Goal: Information Seeking & Learning: Learn about a topic

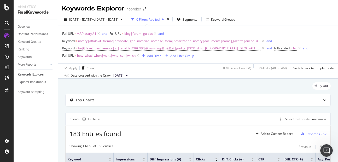
click at [128, 42] on span "notary|affidavit|format|advocate|gap|notarize|notarise|form|notarization|notery…" at bounding box center [169, 40] width 183 height 7
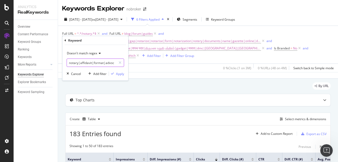
click at [102, 62] on input "notary|affidavit|format|advocate|gap|notarize|notarise|form|notarization|notery…" at bounding box center [91, 62] width 49 height 8
paste input "notatory"
type input "notary|affidavit|format|advocate|gap|notarize|notarise|form|notarization|notery…"
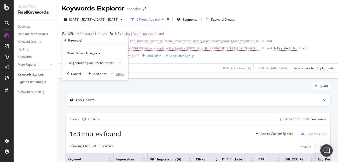
scroll to position [0, 0]
click at [117, 75] on div "Apply" at bounding box center [120, 74] width 8 height 4
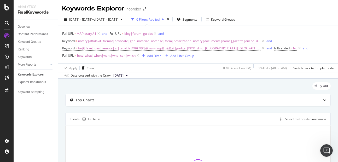
click at [128, 42] on span "notary|affidavit|format|advocate|gap|notarize|notarise|form|notarization|notery…" at bounding box center [169, 40] width 183 height 7
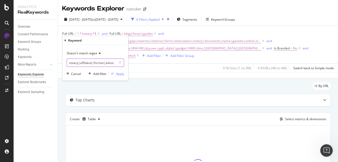
click at [107, 63] on input "notary|affidavit|format|advocate|gap|notarize|notarise|form|notarization|notery…" at bounding box center [91, 62] width 49 height 8
paste input "nottary"
type input "notary|affidavit|format|advocate|gap|notarize|notarise|form|notarization|notery…"
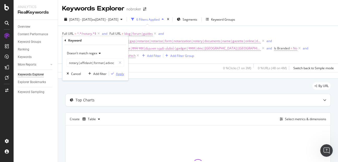
click at [121, 74] on div "Apply" at bounding box center [120, 74] width 8 height 4
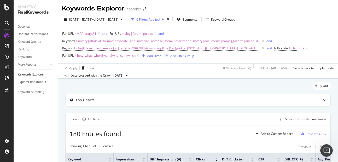
click at [108, 40] on span "notary|affidavit|format|advocate|gap|notarize|notarise|form|notarization|notery…" at bounding box center [169, 40] width 183 height 7
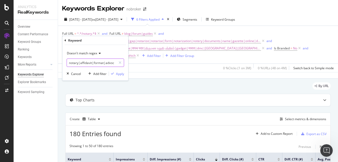
click at [107, 63] on input "notary|affidavit|format|advocate|gap|notarize|notarise|form|notarization|notery…" at bounding box center [91, 62] width 49 height 8
paste input "notarary"
type input "notary|affidavit|format|advocate|gap|notarize|notarise|form|notarization|notery…"
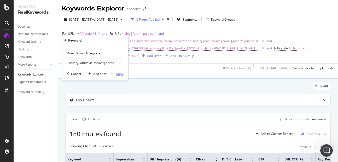
click at [120, 72] on div "Apply" at bounding box center [120, 74] width 8 height 4
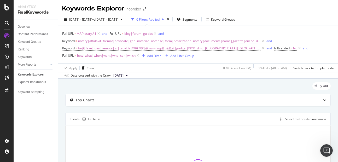
click at [131, 42] on span "notary|affidavit|format|advocate|gap|notarize|notarise|form|notarization|notery…" at bounding box center [169, 40] width 183 height 7
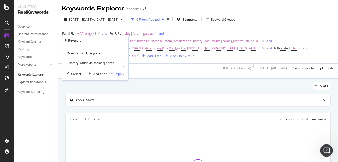
click at [108, 62] on input "notary|affidavit|format|advocate|gap|notarize|notarise|form|notarization|notery…" at bounding box center [91, 62] width 49 height 8
paste input "notory cost"
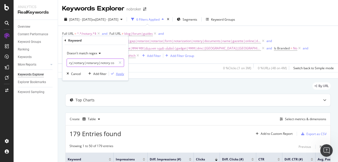
type input "notary|affidavit|format|advocate|gap|notarize|notarise|form|notarization|notery…"
click at [118, 76] on button "Apply" at bounding box center [116, 73] width 15 height 5
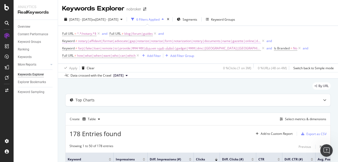
click at [105, 40] on span "notary|affidavit|format|advocate|gap|notarize|notarise|form|notarization|notery…" at bounding box center [169, 40] width 183 height 7
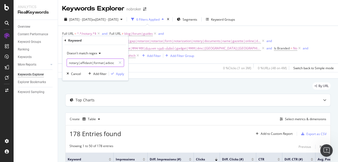
click at [106, 65] on input "notary|affidavit|format|advocate|gap|notarize|notarise|form|notarization|notery…" at bounding box center [91, 62] width 49 height 8
paste input "notry office"
type input "notary|affidavit|format|advocate|gap|notarize|notarise|form|notarization|notery…"
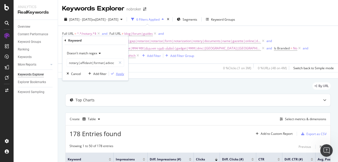
click at [119, 72] on div "Apply" at bounding box center [120, 74] width 8 height 4
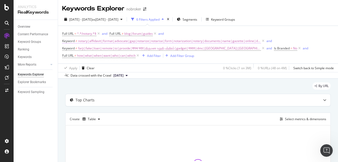
click at [110, 42] on span "notary|affidavit|format|advocate|gap|notarize|notarise|form|notarization|notery…" at bounding box center [169, 40] width 183 height 7
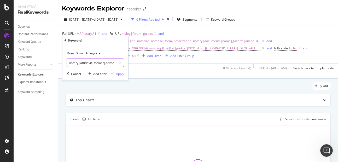
click at [98, 63] on input "notary|affidavit|format|advocate|gap|notarize|notarise|form|notarization|notery…" at bounding box center [91, 62] width 49 height 8
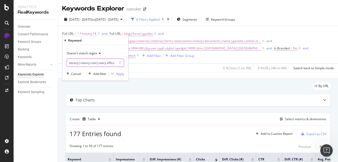
paste input "nortarize"
type input "notary|affidavit|format|advocate|gap|notarize|notarise|form|notarization|notery…"
click at [116, 74] on div "Apply" at bounding box center [120, 74] width 8 height 4
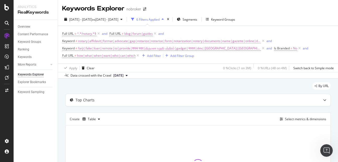
click at [98, 41] on span "notary|affidavit|format|advocate|gap|notarize|notarise|form|notarization|notery…" at bounding box center [169, 40] width 183 height 7
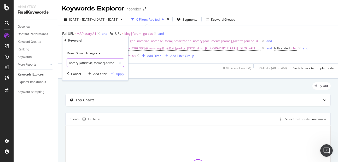
click at [103, 63] on input "notary|affidavit|format|advocate|gap|notarize|notarise|form|notarization|notery…" at bounding box center [91, 62] width 49 height 8
paste input "notroy"
type input "notary|affidavit|format|advocate|gap|notarize|notarise|form|notarization|notery…"
click at [121, 76] on button "Apply" at bounding box center [116, 73] width 15 height 5
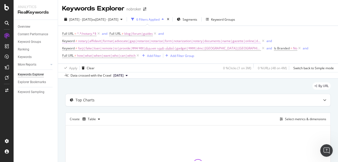
click at [97, 42] on span "notary|affidavit|format|advocate|gap|notarize|notarise|form|notarization|notery…" at bounding box center [169, 40] width 183 height 7
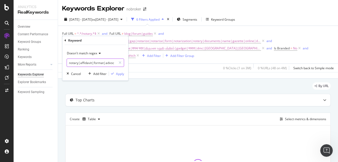
click at [101, 64] on input "notary|affidavit|format|advocate|gap|notarize|notarise|form|notarization|notery…" at bounding box center [91, 62] width 49 height 8
paste input "nortary"
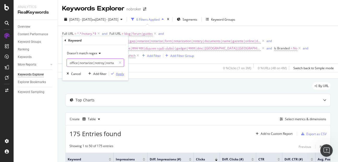
type input "notary|affidavit|format|advocate|gap|notarize|notarise|form|notarization|notery…"
click at [119, 75] on div "Apply" at bounding box center [120, 74] width 8 height 4
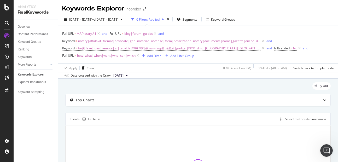
click at [104, 42] on span "notary|affidavit|format|advocate|gap|notarize|notarise|form|notarization|notery…" at bounding box center [169, 40] width 183 height 7
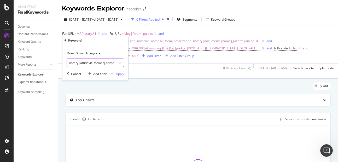
click at [101, 63] on input "notary|affidavit|format|advocate|gap|notarize|notarise|form|notarization|notery…" at bounding box center [91, 62] width 49 height 8
paste input "notory service"
type input "notary|affidavit|format|advocate|gap|notarize|notarise|form|notarization|notery…"
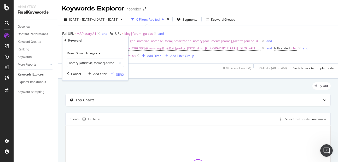
click at [119, 73] on div "Apply" at bounding box center [120, 74] width 8 height 4
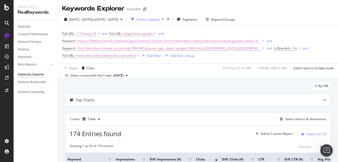
click at [103, 41] on span "notary|affidavit|format|advocate|gap|notarize|notarise|form|notarization|notery…" at bounding box center [169, 40] width 183 height 7
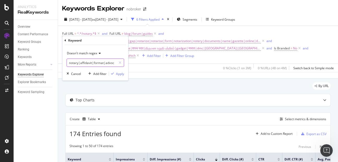
click at [101, 64] on input "notary|affidavit|format|advocate|gap|notarize|notarise|form|notarization|notery…" at bounding box center [91, 62] width 49 height 8
paste input "notwry"
type input "notary|affidavit|format|advocate|gap|notarize|notarise|form|notarization|notery…"
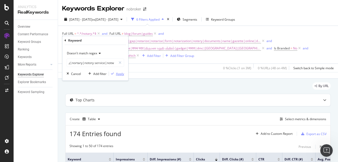
scroll to position [0, 0]
click at [122, 72] on div "Apply" at bounding box center [120, 74] width 8 height 4
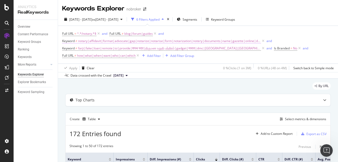
click at [105, 44] on span "notary|affidavit|format|advocate|gap|notarize|notarise|form|notarization|notery…" at bounding box center [169, 40] width 183 height 7
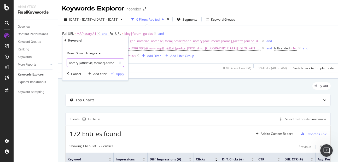
click at [104, 62] on input "notary|affidavit|format|advocate|gap|notarize|notarise|form|notarization|notery…" at bounding box center [91, 62] width 49 height 8
paste input "noatary"
type input "notary|affidavit|format|advocate|gap|notarize|notarise|form|notarization|notery…"
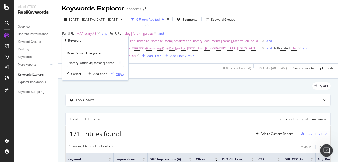
click at [117, 72] on div "Apply" at bounding box center [120, 74] width 8 height 4
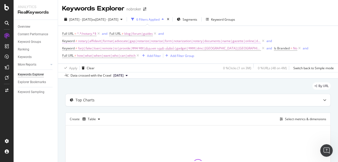
click at [98, 42] on span "notary|affidavit|format|advocate|gap|notarize|notarise|form|notarization|notery…" at bounding box center [169, 40] width 183 height 7
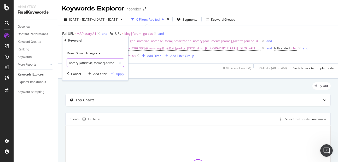
click at [92, 64] on input "notary|affidavit|format|advocate|gap|notarize|notarise|form|notarization|notery…" at bounding box center [91, 62] width 49 height 8
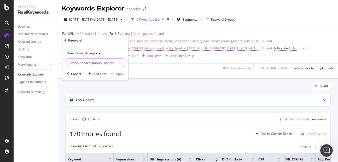
paste input "noteray"
type input "notary|affidavit|format|advocate|gap|notarize|notarise|form|notarization|notery…"
click at [114, 74] on div "button" at bounding box center [112, 73] width 7 height 3
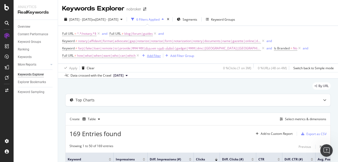
click at [157, 56] on div "Add Filter" at bounding box center [154, 56] width 14 height 4
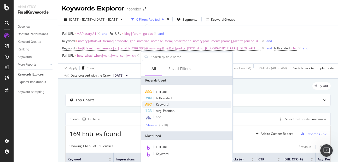
click at [160, 103] on span "Keyword" at bounding box center [162, 104] width 13 height 4
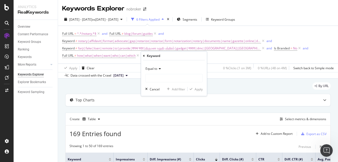
click at [155, 71] on div "Equal to" at bounding box center [173, 68] width 57 height 8
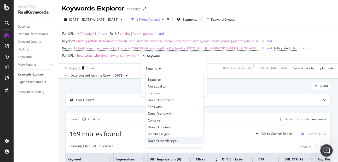
click at [158, 142] on span "Doesn't match regex" at bounding box center [163, 140] width 30 height 4
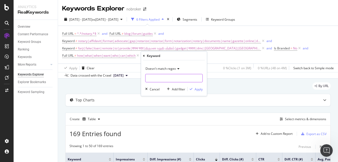
click at [152, 78] on input "text" at bounding box center [173, 78] width 57 height 8
paste input "notarialservices|noteries|notorisation|notart|notarh|notray|enotarial|notoary|n…"
click at [162, 79] on input "text" at bounding box center [169, 78] width 49 height 8
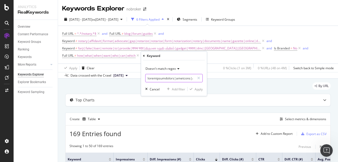
click at [171, 79] on input "text" at bounding box center [169, 78] width 49 height 8
type input "notarialservices|noteries|notorisation|notart|notarh|notray|enotarial|notoary|n…"
click at [153, 92] on button "Cancel" at bounding box center [151, 88] width 16 height 5
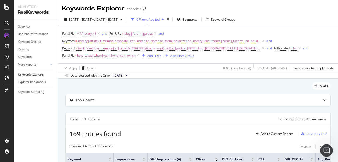
click at [94, 42] on span "notary|affidavit|format|advocate|gap|notarize|notarise|form|notarization|notery…" at bounding box center [169, 40] width 183 height 7
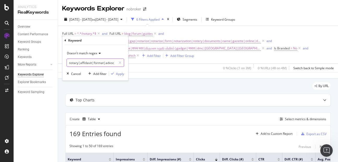
click at [93, 62] on input "notary|affidavit|format|advocate|gap|notarize|notarise|form|notarization|notery…" at bounding box center [91, 62] width 49 height 8
paste input "notarialservices|noteries|notorisation|notart|notarh|notray"
click at [95, 64] on input "notary|affidavit|format|advocate|gap|notarize|notarise|form|notarization|notery…" at bounding box center [91, 62] width 49 height 8
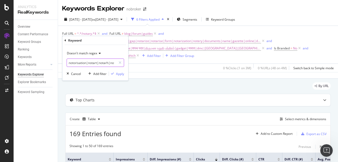
scroll to position [0, 616]
type input "notary|affidavit|format|advocate|gap|notarize|notarise|form|notarization|notery…"
click at [117, 73] on div "Apply" at bounding box center [120, 74] width 8 height 4
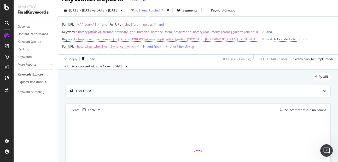
scroll to position [11, 0]
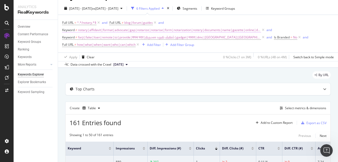
click at [109, 31] on span "notary|affidavit|format|advocate|gap|notarize|notarise|form|notarization|notery…" at bounding box center [169, 29] width 183 height 7
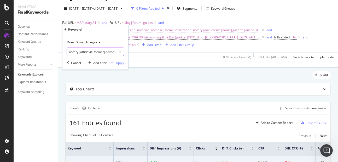
click at [101, 50] on input "notary|affidavit|format|advocate|gap|notarize|notarise|form|notarization|notery…" at bounding box center [91, 52] width 49 height 8
click at [115, 61] on div "button" at bounding box center [112, 62] width 7 height 3
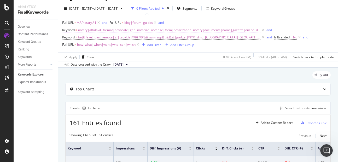
click at [124, 28] on span "notary|affidavit|format|advocate|gap|notarize|notarise|form|notarization|notery…" at bounding box center [169, 29] width 183 height 7
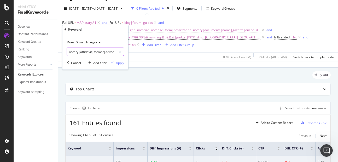
click at [104, 52] on input "notary|affidavit|format|advocate|gap|notarize|notarise|form|notarization|notery…" at bounding box center [91, 52] width 49 height 8
paste input "|enotarial|notoary|notariy|notrt|nortery|notariesinhyderabad"
click at [99, 53] on input "notary|affidavit|format|advocate|gap|notarize|notarise|form|notarization|notery…" at bounding box center [91, 52] width 49 height 8
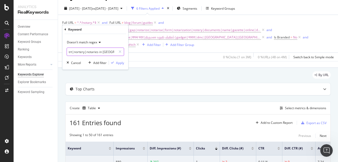
click at [86, 52] on input "notary|affidavit|format|advocate|gap|notarize|notarise|form|notarization|notery…" at bounding box center [91, 52] width 49 height 8
click at [86, 53] on input "notary|affidavit|format|advocate|gap|notarize|notarise|form|notarization|notery…" at bounding box center [91, 52] width 49 height 8
type input "notary|affidavit|format|advocate|gap|notarize|notarise|form|notarization|notery…"
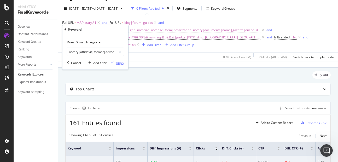
click at [116, 61] on div "Apply" at bounding box center [120, 63] width 8 height 4
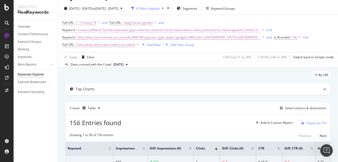
click at [129, 29] on span "notary|affidavit|format|advocate|gap|notarize|notarise|form|notarization|notery…" at bounding box center [169, 29] width 183 height 7
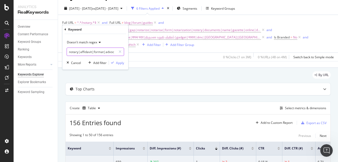
click at [108, 54] on input "notary|affidavit|format|advocate|gap|notarize|notarise|form|notarization|notery…" at bounding box center [91, 52] width 49 height 8
paste input "|notarisation|lawyer|notrization|nottry|nautary"
type input "notary|affidavit|format|advocate|gap|notarize|notarise|form|notarization|notery…"
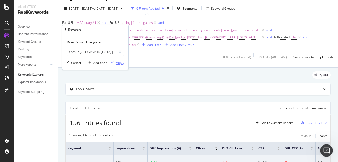
scroll to position [0, 0]
click at [121, 64] on div "Apply" at bounding box center [120, 63] width 8 height 4
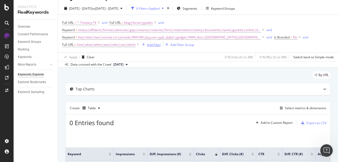
click at [152, 44] on div "Add Filter" at bounding box center [154, 45] width 14 height 4
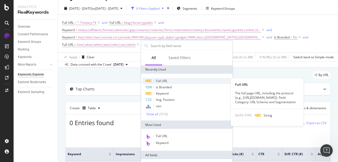
click at [155, 80] on div "Full URL" at bounding box center [186, 81] width 89 height 6
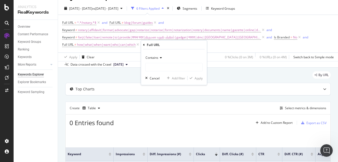
click at [152, 60] on span "Contains" at bounding box center [151, 57] width 13 height 4
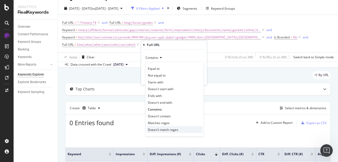
click at [160, 127] on span "Doesn't match regex" at bounding box center [163, 129] width 30 height 4
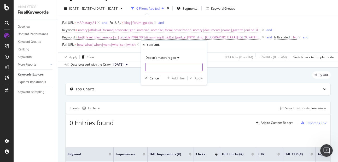
click at [148, 68] on input "text" at bounding box center [173, 67] width 57 height 8
paste input "lawyer|notrization|nottry|nautary|ntary|notriy|noterized|notqry|notoryservices|…"
click at [181, 68] on input "lawyer|notrization|nottry|nautary|ntary|notriy|noterized|notqry|notoryservices|…" at bounding box center [169, 67] width 49 height 8
paste input "|nautory|notory|notarey|noterary|drivinglicencelostmaharashtra|noteary|notrised…"
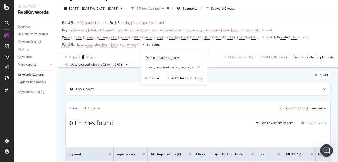
scroll to position [0, 0]
click at [178, 66] on input "lawyer|notrization|nottry|nautary|ntary|notriy|noterized|notqry|notoryservices|…" at bounding box center [169, 67] width 49 height 8
paste input "|notarry|notarialstamp|nottaryoffice|notarr|notri|notrize|naamchangeregister|no…"
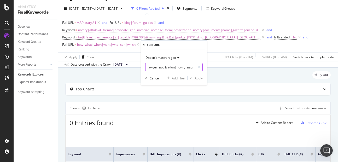
click at [177, 68] on input "lawyer|notrization|nottry|nautary|ntary|notriy|noterized|notqry|notoryservices|…" at bounding box center [169, 67] width 49 height 8
click at [187, 68] on input "lawyer|notrization|nottry|nautary|ntary|notriy|noterized|notqry|notoryservices|…" at bounding box center [169, 67] width 49 height 8
click at [164, 65] on input "lawyer|notrization|nottry|nautary|ntary|notriy|noterized|notqry|notoryservices|…" at bounding box center [169, 67] width 49 height 8
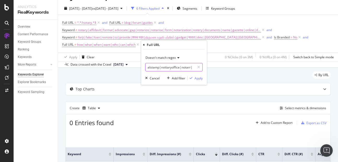
click at [171, 68] on input "lawyer|notrization|nottry|nautary|ntary|notriy|noterized|notqry|notoryservices|…" at bounding box center [169, 67] width 49 height 8
click at [175, 67] on input "lawyer|notrization|nottry|nautary|ntary|notriy|noterized|notqry|notoryservices|…" at bounding box center [169, 67] width 49 height 8
click at [170, 64] on input "lawyer|notrization|nottry|nautary|ntary|notriy|noterized|notqry|notoryservices|…" at bounding box center [169, 67] width 49 height 8
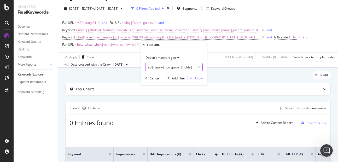
click at [172, 66] on input "lawyer|notrization|nottry|nautary|ntary|notriy|noterized|notqry|notoryservices|…" at bounding box center [169, 67] width 49 height 8
type input "lawyer|notrization|nottry|nautary|ntary|notriy|noterized|notqry|notoryservices|…"
click at [198, 78] on div "Apply" at bounding box center [199, 78] width 8 height 4
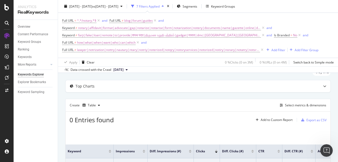
scroll to position [67, 0]
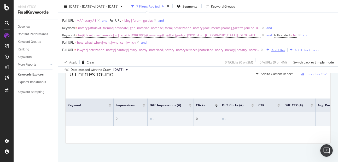
click at [274, 50] on div "Add Filter" at bounding box center [278, 50] width 14 height 4
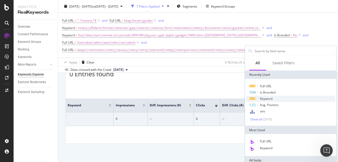
click at [265, 98] on span "Keyword" at bounding box center [266, 98] width 13 height 4
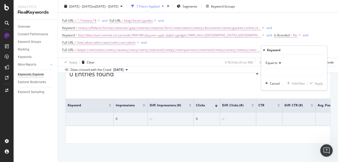
click at [278, 65] on div "Equal to" at bounding box center [293, 63] width 57 height 8
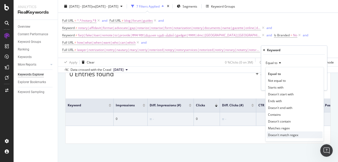
click at [277, 136] on span "Doesn't match regex" at bounding box center [283, 135] width 30 height 4
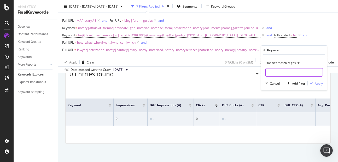
click at [272, 73] on input "text" at bounding box center [294, 72] width 57 height 8
paste input "notaary|notrized|notariocercademi|notryservice|notrry|noterise|declarationcumin…"
click at [287, 73] on input "notaary|notrized|notariocercademi|notryservice|notrry|noterise|declarationcumin…" at bounding box center [290, 72] width 49 height 8
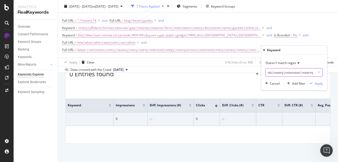
paste input "|enotaries|notarty|notariestoyou|notry|notariesaroundme|notsrynesrme|notarialse…"
click at [289, 76] on input "notaary|notrized|notariocercademi|notryservice|notrry|noterise|declarationcumin…" at bounding box center [290, 72] width 49 height 8
click at [289, 74] on input "notaary|notrized|notariocercademi|notryservice|notrry|noterise|declarationcumin…" at bounding box center [290, 72] width 49 height 8
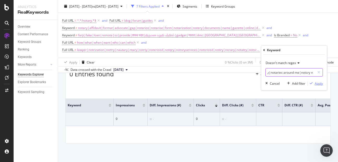
type input "notaary|notrized|notariocercademi|notryservice|notrry|noterise|declarationcumin…"
click at [317, 84] on div "Apply" at bounding box center [319, 83] width 8 height 4
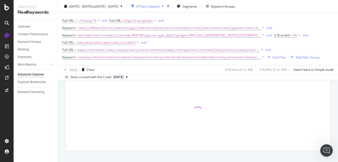
scroll to position [74, 0]
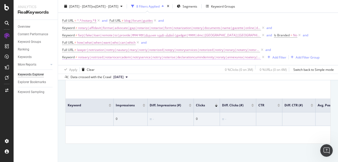
click at [219, 58] on span "notaary|notrized|notariocercademi|notryservice|notrry|noterise|declarationcumin…" at bounding box center [169, 57] width 183 height 7
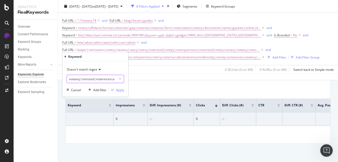
click at [100, 82] on input "notaary|notrized|notariocercademi|notryservice|notrry|noterise|declarationcumin…" at bounding box center [91, 79] width 49 height 8
click at [119, 90] on div "Apply" at bounding box center [120, 90] width 8 height 4
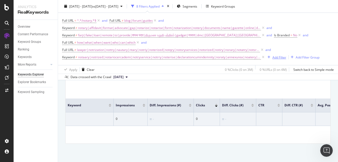
click at [274, 58] on div "Add Filter" at bounding box center [279, 57] width 14 height 4
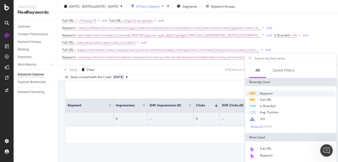
click at [265, 91] on div "Keyword" at bounding box center [290, 93] width 89 height 6
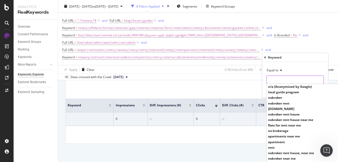
click at [273, 80] on input "text" at bounding box center [295, 79] width 57 height 8
paste input "localguideprogram|howtocheakresult|expresssos|नोटरीऑफिसनियरमें|certificateoffym…"
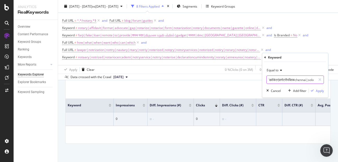
type input "localguideprogram|howtocheakresult|expresssos|नोटरीऑफिसनियरमें|certificateoffym…"
click at [273, 72] on span "Equal to" at bounding box center [273, 70] width 12 height 4
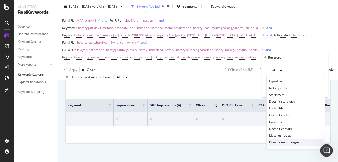
click at [282, 140] on span "Doesn't match regex" at bounding box center [284, 142] width 30 height 4
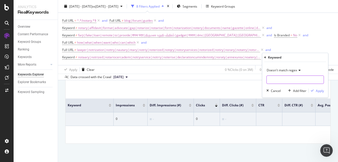
click at [283, 79] on input "text" at bounding box center [295, 79] width 57 height 8
paste input "localguideprogram|howtocheakresult|expresssos|नोटरीऑफिसनियरमें|certificateoffym…"
type input "localguideprogram|howtocheakresult|expresssos|नोटरीऑफिसनियरमें|certificateoffym…"
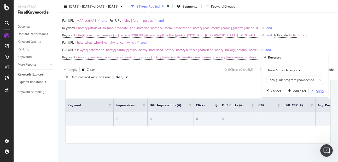
click at [318, 90] on div "Apply" at bounding box center [320, 91] width 8 height 4
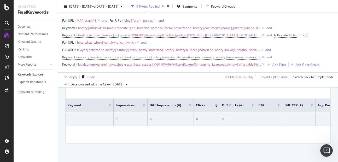
click at [273, 64] on div "Add Filter" at bounding box center [279, 64] width 14 height 4
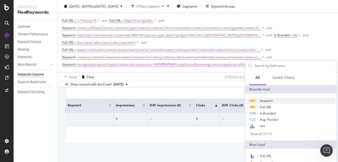
click at [268, 102] on span "Keyword" at bounding box center [266, 100] width 13 height 4
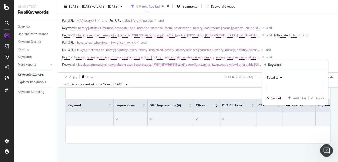
click at [282, 79] on icon at bounding box center [280, 77] width 4 height 3
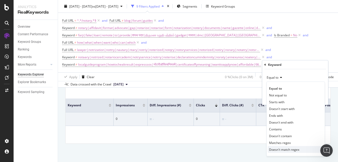
click at [280, 149] on span "Doesn't match regex" at bounding box center [284, 149] width 30 height 4
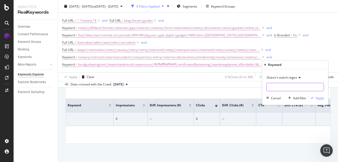
click at [272, 90] on input "text" at bounding box center [295, 87] width 57 height 8
paste input "shapathpatrakahasebantahai|tenmark sheet|wherecanifindthem|howlongdoesittake?|p…"
click at [291, 89] on input "shapathpatrakahasebantahai|tenmark sheet|wherecanifindthem|howlongdoesittake?|p…" at bounding box center [291, 87] width 49 height 8
click at [290, 87] on input "shapathpatrakahasebantahai|tenmark sheet|wherecanifindthem|howlongdoesittake?|p…" at bounding box center [291, 87] width 49 height 8
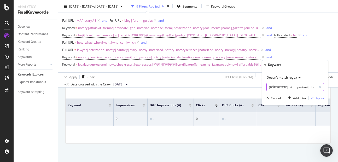
click at [290, 87] on input "shapathpatrakahasebantahai|tenmark sheet|wherecanifindthem|howlongdoesittake?|p…" at bounding box center [291, 87] width 49 height 8
type input "shapathpatrakahasebantahai|tenmark sheet|wherecanifindthem|howlongdoesittake?|p…"
click at [318, 98] on div "Apply" at bounding box center [320, 98] width 8 height 4
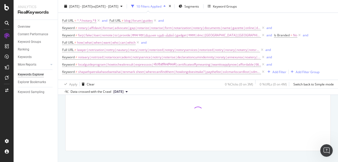
scroll to position [89, 0]
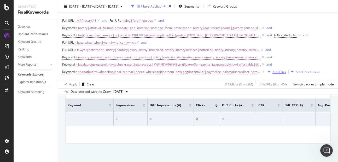
click at [272, 71] on div "Add Filter" at bounding box center [279, 71] width 14 height 4
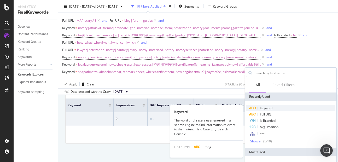
click at [267, 107] on span "Keyword" at bounding box center [266, 108] width 13 height 4
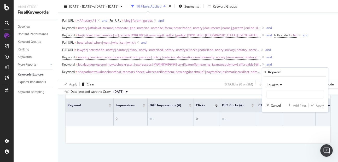
click at [277, 84] on span "Equal to" at bounding box center [273, 85] width 12 height 4
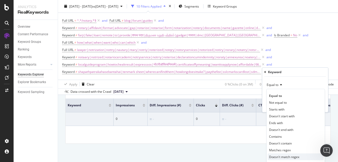
click at [281, 157] on span "Doesn't match regex" at bounding box center [284, 157] width 30 height 4
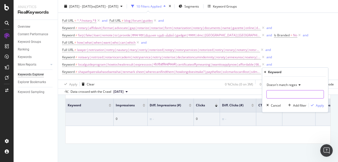
click at [273, 95] on input "text" at bounding box center [295, 94] width 57 height 8
paste input "नोटेरी|licencecopy|whatsays|csjmuhelplinenumber|requirementsfornewbornbabypassp…"
type input "नोटेरी|licencecopy|whatsays|csjmuhelplinenumber|requirementsfornewbornbabypassp…"
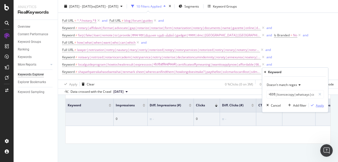
click at [316, 106] on div "Apply" at bounding box center [320, 105] width 8 height 4
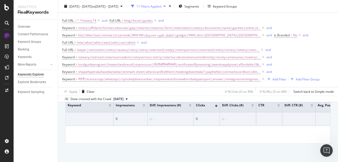
scroll to position [67, 0]
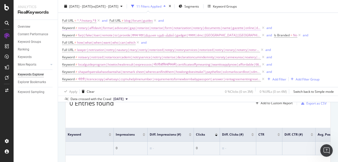
click at [125, 28] on span "notary|affidavit|format|advocate|gap|notarize|notarise|form|notarization|notery…" at bounding box center [169, 27] width 183 height 7
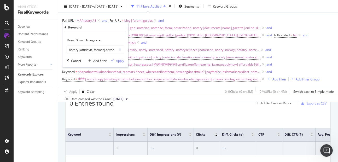
click at [297, 62] on div "Full URL = ^.*/notary.*$ and Full URL ≠ blog|forum|guides and Keyword ≠ notary|…" at bounding box center [198, 50] width 272 height 66
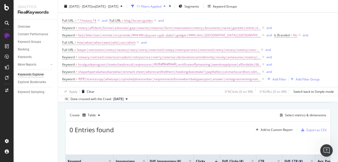
scroll to position [39, 0]
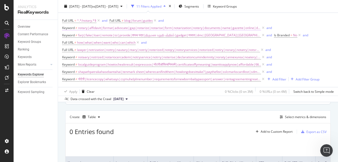
click at [130, 29] on span "notary|affidavit|format|advocate|gap|notarize|notarise|form|notarization|notery…" at bounding box center [169, 27] width 183 height 7
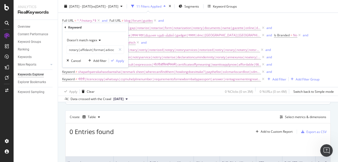
click at [94, 42] on span "Doesn't match regex" at bounding box center [82, 40] width 30 height 4
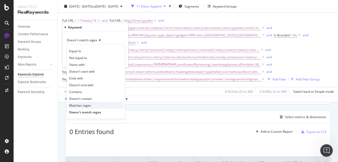
click at [83, 103] on span "Matches regex" at bounding box center [80, 105] width 22 height 4
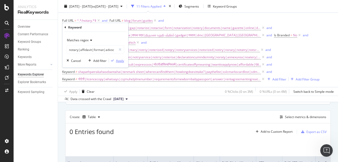
click at [118, 61] on div "Apply" at bounding box center [120, 60] width 8 height 4
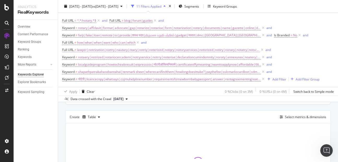
click at [102, 49] on span "lawyer|notrization|nottry|nautary|ntary|notriy|noterized|notqry|notoryservices|…" at bounding box center [168, 49] width 183 height 7
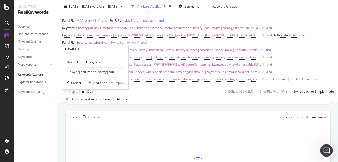
click at [84, 61] on span "Doesn't match regex" at bounding box center [82, 62] width 30 height 4
click at [79, 64] on span "Doesn't match regex" at bounding box center [82, 62] width 30 height 4
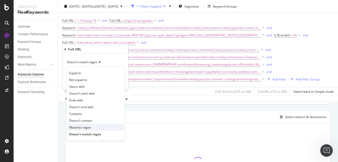
click at [78, 126] on span "Matches regex" at bounding box center [80, 127] width 22 height 4
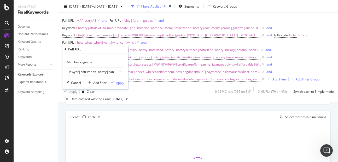
click at [117, 84] on div "Apply" at bounding box center [120, 82] width 8 height 4
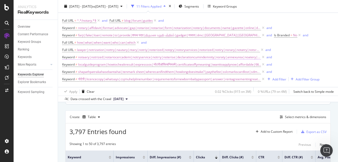
click at [95, 58] on span "notaary|notrized|notariocercademi|notryservice|notrry|noterise|declarationcumin…" at bounding box center [169, 57] width 183 height 7
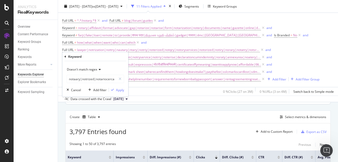
click at [88, 68] on span "Doesn't match regex" at bounding box center [82, 69] width 30 height 4
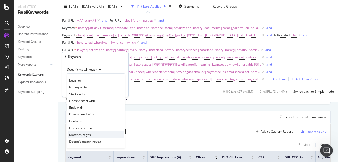
click at [81, 137] on span "Matches regex" at bounding box center [80, 134] width 22 height 4
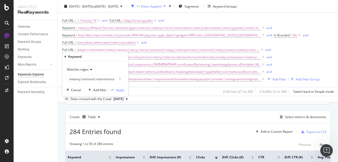
click at [119, 93] on div "Matches regex notaary|notrized|notariocercademi|notryservice|notrry|noterise|de…" at bounding box center [95, 79] width 66 height 36
click at [119, 91] on div "Apply" at bounding box center [120, 90] width 8 height 4
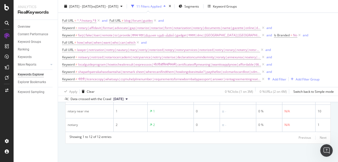
scroll to position [156, 0]
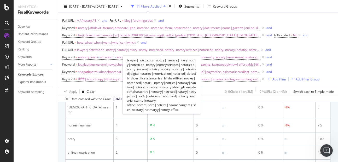
click at [85, 49] on span "lawyer|notrization|nottry|nautary|ntary|notriy|noterized|notqry|notoryservices|…" at bounding box center [168, 49] width 183 height 7
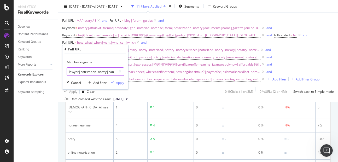
click at [76, 69] on input "lawyer|notrization|nottry|nautary|ntary|notriy|noterized|notqry|notoryservices|…" at bounding box center [91, 71] width 49 height 8
click at [72, 83] on div "Cancel" at bounding box center [76, 82] width 10 height 4
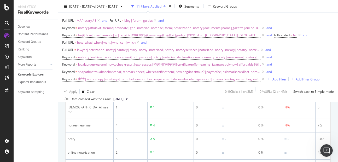
click at [276, 79] on div "Add Filter" at bounding box center [279, 79] width 14 height 4
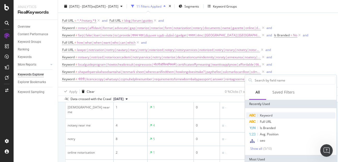
click at [262, 114] on span "Keyword" at bounding box center [266, 115] width 13 height 4
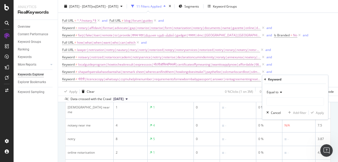
click at [275, 94] on span "Equal to" at bounding box center [273, 92] width 12 height 4
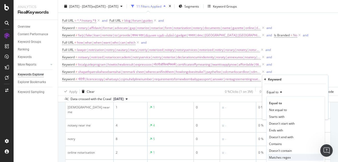
click at [278, 158] on span "Matches regex" at bounding box center [280, 157] width 22 height 4
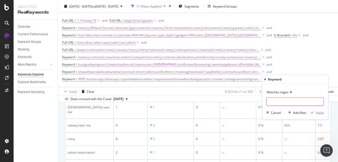
click at [273, 102] on input "text" at bounding box center [295, 101] width 57 height 8
paste input "lawyer|notrization|nottry|nautary|ntary|notriy|noterized|notqry|notoryservices|…"
type input "lawyer|notrization|nottry|nautary|ntary|notriy|noterized|notqry|notoryservices|…"
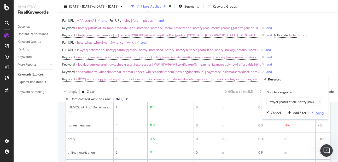
click at [318, 113] on div "Apply" at bounding box center [320, 112] width 8 height 4
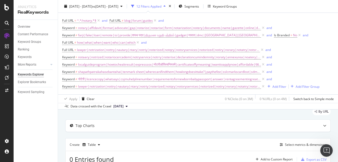
scroll to position [21, 0]
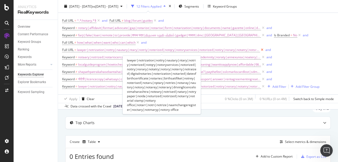
click at [260, 50] on icon at bounding box center [262, 49] width 4 height 5
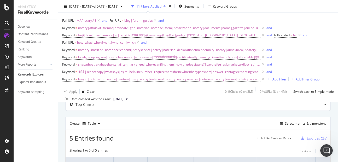
scroll to position [37, 0]
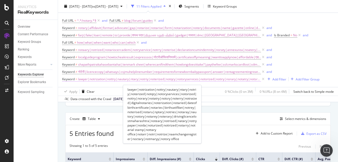
click at [84, 78] on span "lawyer|notrization|nottry|nautary|ntary|notriy|noterized|notqry|notoryservices|…" at bounding box center [169, 78] width 183 height 7
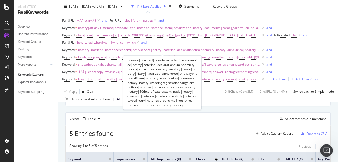
click at [86, 50] on span "notaary|notrized|notariocercademi|notryservice|notrry|noterise|declarationcumin…" at bounding box center [169, 49] width 183 height 7
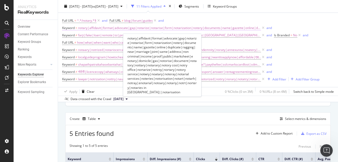
click at [87, 30] on span "notary|affidavit|format|advocate|gap|notarize|notarise|form|notarization|notery…" at bounding box center [169, 27] width 183 height 7
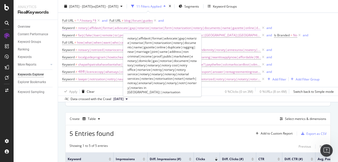
click at [95, 29] on span "notary|affidavit|format|advocate|gap|notarize|notarise|form|notarization|notery…" at bounding box center [169, 27] width 183 height 7
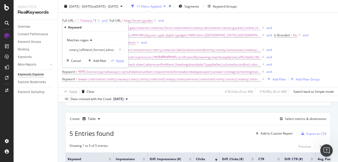
click at [95, 29] on div "Keyword" at bounding box center [95, 27] width 62 height 9
click at [91, 49] on input "notary|affidavit|format|advocate|gap|notarize|notarise|form|notarization|notery…" at bounding box center [91, 49] width 49 height 8
click at [75, 62] on div "Cancel" at bounding box center [76, 60] width 10 height 4
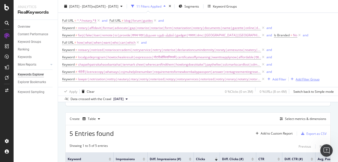
click at [301, 78] on div "Add Filter Group" at bounding box center [308, 79] width 24 height 4
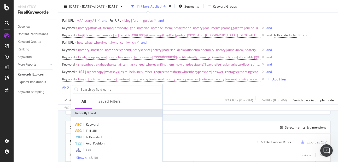
scroll to position [45, 0]
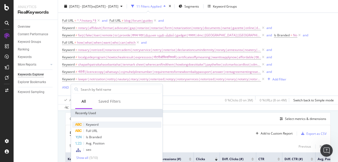
click at [111, 123] on div "Keyword" at bounding box center [116, 124] width 89 height 6
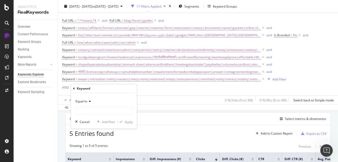
click at [85, 98] on div "Equal to" at bounding box center [103, 101] width 57 height 8
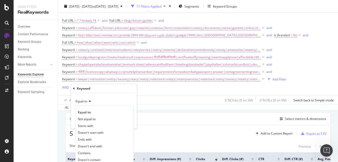
scroll to position [161, 0]
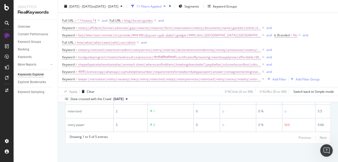
click at [304, 75] on div "Full URL = ^.*/notary.*$ and Full URL ≠ blog|forum|guides and Keyword = notary|…" at bounding box center [198, 50] width 272 height 66
click at [303, 79] on div "Add Filter Group" at bounding box center [308, 79] width 24 height 4
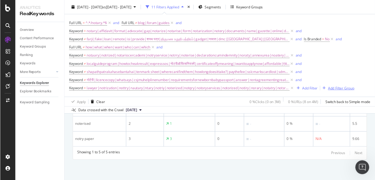
scroll to position [169, 0]
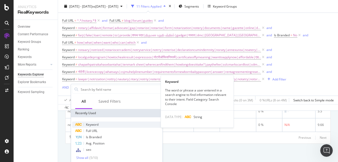
click at [132, 124] on div "Keyword" at bounding box center [116, 124] width 89 height 6
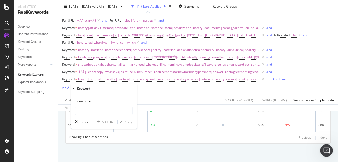
click at [85, 101] on span "Equal to" at bounding box center [81, 101] width 12 height 4
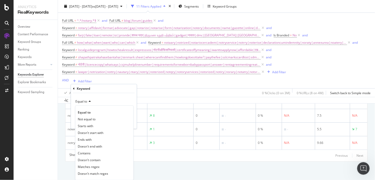
scroll to position [134, 0]
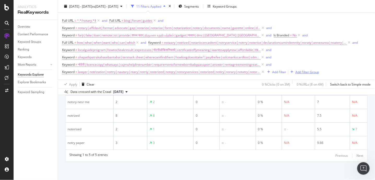
click at [307, 73] on div "Add Filter Group" at bounding box center [308, 71] width 24 height 4
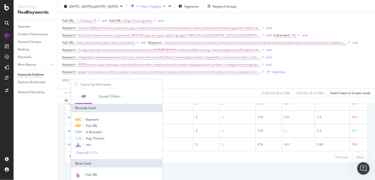
scroll to position [143, 0]
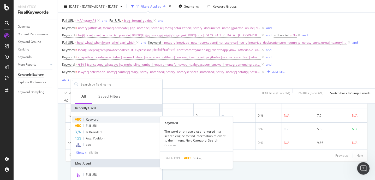
click at [103, 116] on div "Keyword" at bounding box center [116, 119] width 89 height 6
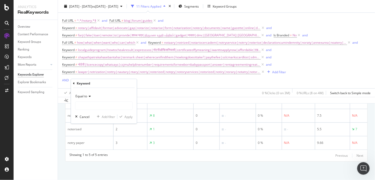
click at [86, 95] on span "Equal to" at bounding box center [81, 96] width 12 height 4
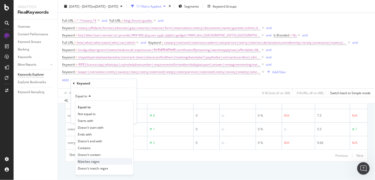
click at [90, 161] on span "Matches regex" at bounding box center [89, 161] width 22 height 4
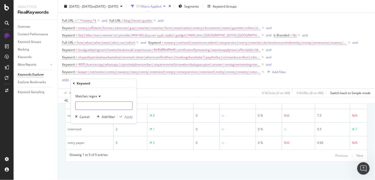
click at [83, 109] on input "text" at bounding box center [103, 105] width 57 height 8
paste input "notary|affidavit|format|advocate|gap|notarize|notarise|form|notarization|notery…"
type input "notary|affidavit|format|advocate|gap|notarize|notarise|form|notarization|notery…"
click at [125, 118] on div "Apply" at bounding box center [129, 116] width 8 height 4
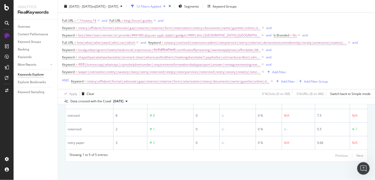
scroll to position [144, 0]
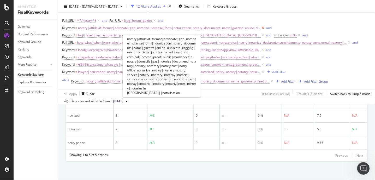
click at [261, 28] on icon at bounding box center [263, 27] width 4 height 5
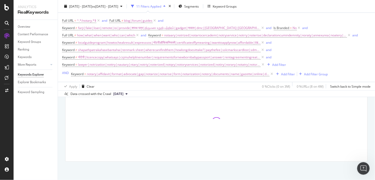
scroll to position [76, 0]
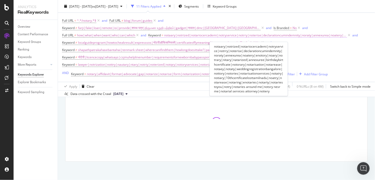
click at [185, 37] on span "notaary|notrized|notariocercademi|notryservice|notrry|noterise|declarationcumin…" at bounding box center [255, 35] width 183 height 7
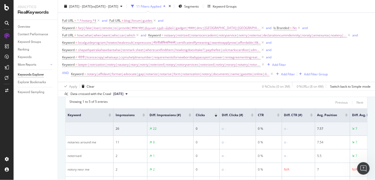
scroll to position [137, 0]
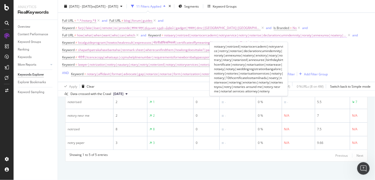
click at [178, 38] on span "notaary|notrized|notariocercademi|notryservice|notrry|noterise|declarationcumin…" at bounding box center [255, 35] width 183 height 7
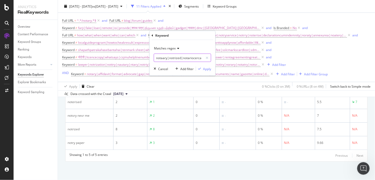
click at [180, 60] on input "notaary|notrized|notariocercademi|notryservice|notrry|noterise|declarationcumin…" at bounding box center [178, 58] width 49 height 8
click at [163, 69] on div "Cancel" at bounding box center [163, 68] width 10 height 4
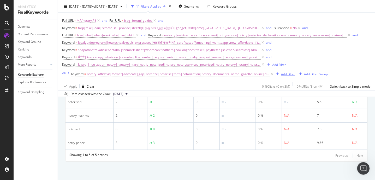
click at [281, 76] on div "Add Filter" at bounding box center [288, 74] width 14 height 4
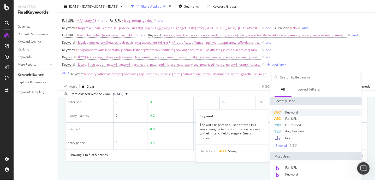
click at [293, 110] on span "Keyword" at bounding box center [292, 112] width 13 height 4
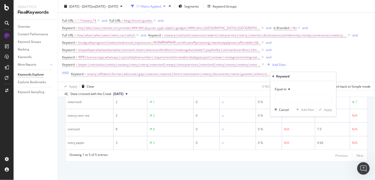
click at [281, 90] on span "Equal to" at bounding box center [281, 89] width 12 height 4
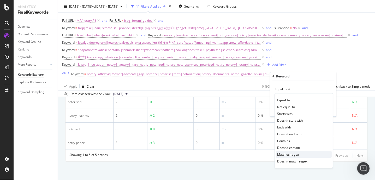
click at [290, 154] on span "Matches regex" at bounding box center [289, 154] width 22 height 4
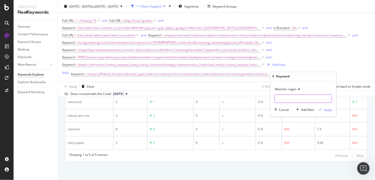
click at [284, 99] on input "text" at bounding box center [303, 99] width 57 height 8
paste input "notaary|notrized|notariocercademi|notryservice|notrry|noterise|declarationcumin…"
type input "notaary|notrized|notariocercademi|notryservice|notrry|noterise|declarationcumin…"
click at [330, 111] on div "Apply" at bounding box center [328, 109] width 8 height 4
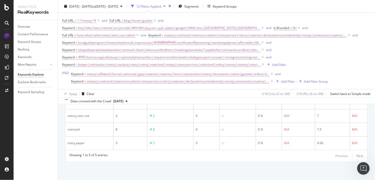
scroll to position [144, 0]
click at [275, 76] on div "and" at bounding box center [277, 74] width 5 height 4
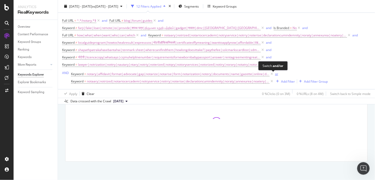
scroll to position [83, 0]
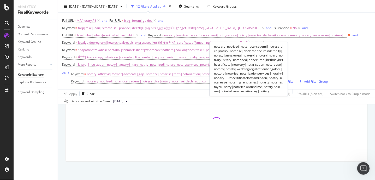
click at [338, 37] on icon at bounding box center [349, 35] width 4 height 5
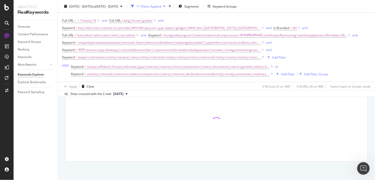
scroll to position [76, 0]
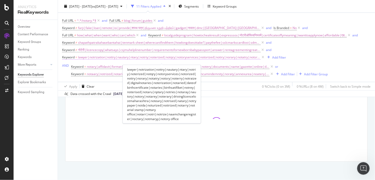
click at [110, 59] on span "lawyer|notrization|nottry|nautary|ntary|notriy|noterized|notqry|notoryservices|…" at bounding box center [169, 57] width 183 height 7
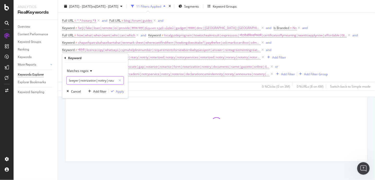
click at [103, 83] on input "lawyer|notrization|nottry|nautary|ntary|notriy|noterized|notqry|notoryservices|…" at bounding box center [91, 80] width 49 height 8
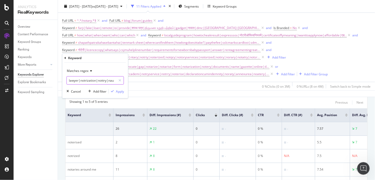
click at [103, 80] on input "lawyer|notrization|nottry|nautary|ntary|notriy|noterized|notqry|notoryservices|…" at bounding box center [91, 80] width 49 height 8
click at [148, 88] on div "Apply Clear 0 % Clicks ( 15 on 3M ) 0 % URLs ( 39 on 4M ) Switch back to Simple…" at bounding box center [216, 86] width 317 height 9
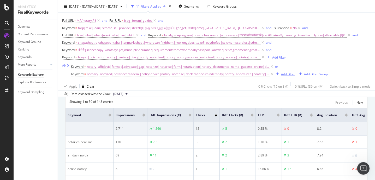
click at [281, 76] on div "Add Filter" at bounding box center [288, 74] width 14 height 4
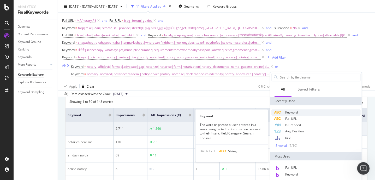
click at [291, 110] on span "Keyword" at bounding box center [292, 112] width 13 height 4
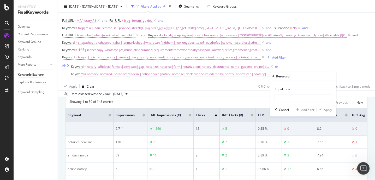
click at [283, 90] on span "Equal to" at bounding box center [281, 89] width 12 height 4
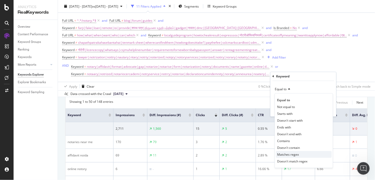
click at [291, 153] on span "Matches regex" at bounding box center [289, 154] width 22 height 4
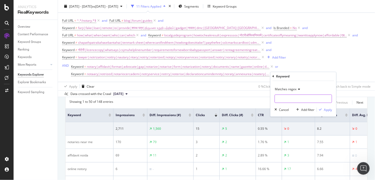
click at [281, 100] on input "text" at bounding box center [303, 99] width 57 height 8
paste input "lawyer|notrization|nottry|nautary|ntary|notriy|noterized|notqry|notoryservices|…"
type input "lawyer|notrization|nottry|nautary|ntary|notriy|noterized|notqry|notoryservices|…"
click at [331, 111] on div "Apply" at bounding box center [328, 109] width 8 height 4
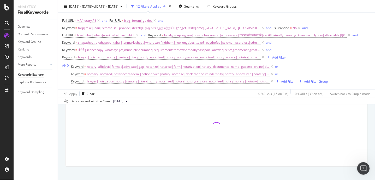
scroll to position [83, 0]
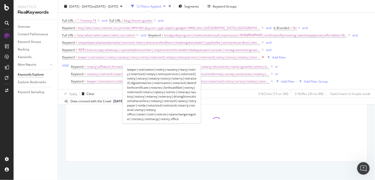
click at [261, 59] on icon at bounding box center [263, 57] width 4 height 5
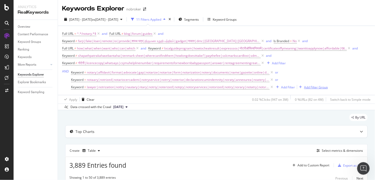
click at [309, 87] on div "Add Filter Group" at bounding box center [316, 87] width 24 height 4
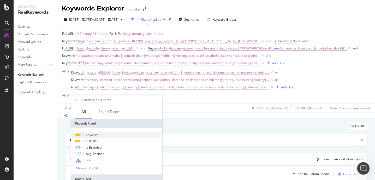
click at [114, 135] on div "Keyword" at bounding box center [116, 135] width 89 height 6
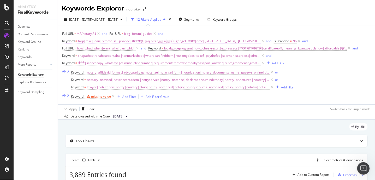
click at [93, 42] on span "farji|fake|loan|remote|isi|provide|शपथ पत्र|திருமண உறுதி பத்திரம்|gadget|नावात|…" at bounding box center [169, 40] width 183 height 7
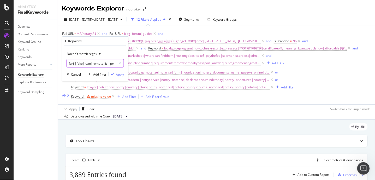
click at [95, 61] on input "farji|fake|loan|remote|isi|provide|शपथ पत्र|திருமண உறுதி பத்திரம்|gadget|नावात|…" at bounding box center [91, 63] width 49 height 8
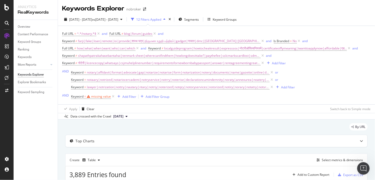
click at [93, 98] on div "missing value" at bounding box center [101, 96] width 20 height 4
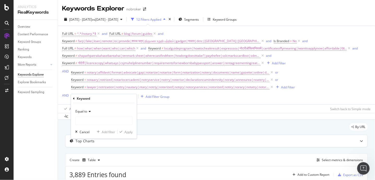
click at [84, 110] on span "Equal to" at bounding box center [81, 111] width 12 height 4
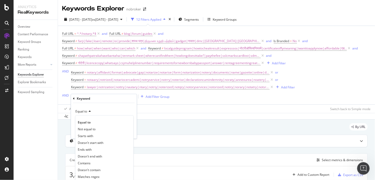
click at [148, 119] on div "Data crossed with the Crawl 2025 Sep. 1st" at bounding box center [216, 116] width 317 height 6
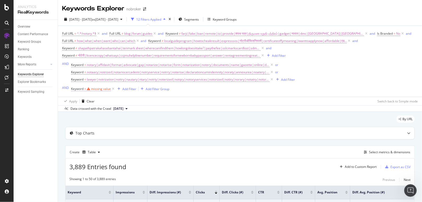
click at [103, 90] on div "missing value" at bounding box center [101, 89] width 20 height 4
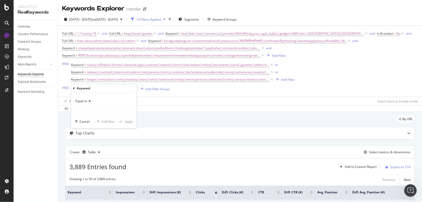
click at [85, 101] on span "Equal to" at bounding box center [81, 101] width 12 height 4
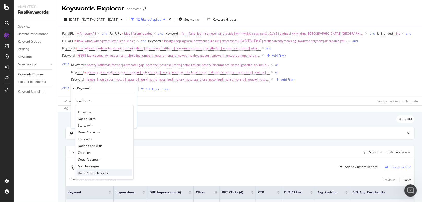
click at [91, 162] on span "Doesn't match regex" at bounding box center [93, 173] width 30 height 4
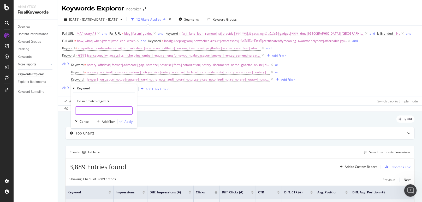
click at [87, 110] on input "text" at bounding box center [103, 111] width 57 height 8
paste input "farji|fake|loan|remote|isi|provide|शपथ पत्र|திருமண உறுதி பத்திரம்|gadget|नावात|…"
type input "farji|fake|loan|remote|isi|provide|शपथ पत्र|திருமண உறுதி பத்திரம்|gadget|नावात|…"
click at [130, 121] on div "Apply" at bounding box center [129, 122] width 8 height 4
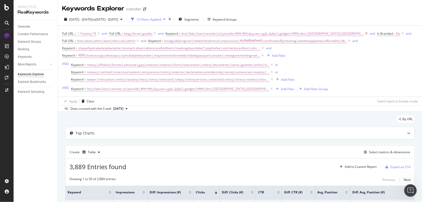
click at [338, 33] on icon at bounding box center [366, 33] width 4 height 5
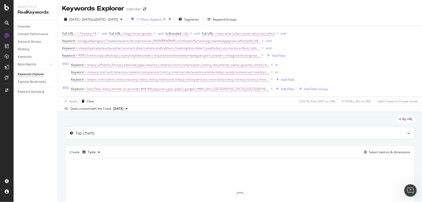
click at [114, 49] on span "shapathpatrakahasebantahai|tenmark sheet|wherecanifindthem|howlongdoesittake?|p…" at bounding box center [169, 48] width 183 height 7
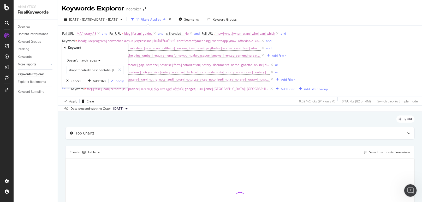
click at [142, 41] on span "localguideprogram|howtocheakresult|expresssos|नोटरीऑफिसनियरमें|certificateoffym…" at bounding box center [169, 40] width 183 height 7
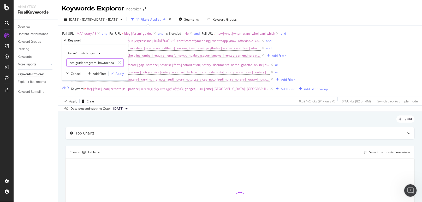
click at [101, 61] on input "localguideprogram|howtocheakresult|expresssos|नोटरीऑफिसनियरमें|certificateoffym…" at bounding box center [91, 63] width 49 height 8
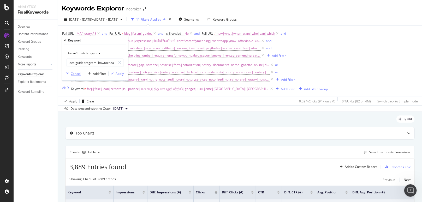
click at [73, 73] on div "Cancel" at bounding box center [76, 74] width 10 height 4
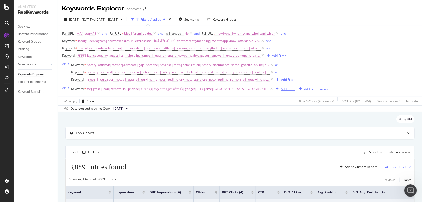
click at [282, 88] on div "Add Filter" at bounding box center [288, 89] width 14 height 4
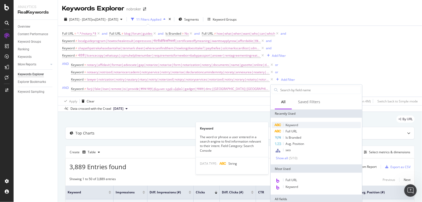
click at [294, 126] on span "Keyword" at bounding box center [292, 125] width 13 height 4
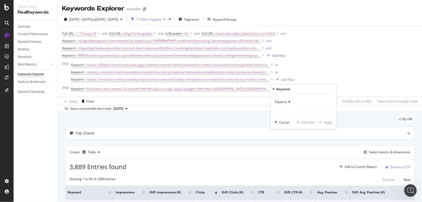
click at [281, 100] on span "Equal to" at bounding box center [281, 102] width 12 height 4
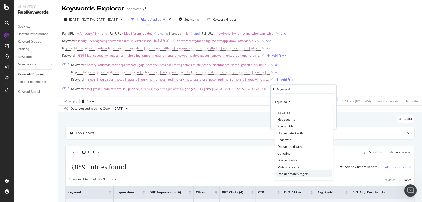
click at [290, 162] on span "Doesn't match regex" at bounding box center [293, 174] width 30 height 4
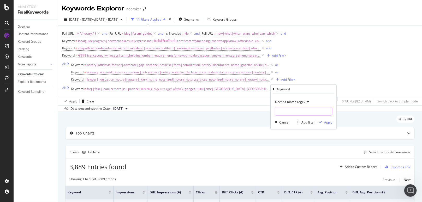
click at [283, 114] on input "text" at bounding box center [303, 111] width 57 height 8
paste input "localguideprogram|howtocheakresult|expresssos|नोटरीऑफिसनियरमें|certificateoffym…"
type input "localguideprogram|howtocheakresult|expresssos|नोटरीऑफिसनियरमें|certificateoffym…"
click at [324, 122] on div "Apply" at bounding box center [328, 122] width 8 height 4
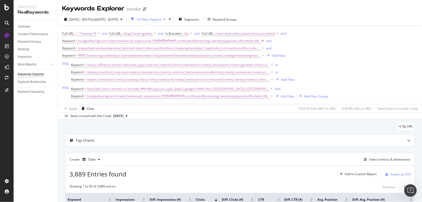
click at [261, 40] on icon at bounding box center [263, 40] width 4 height 5
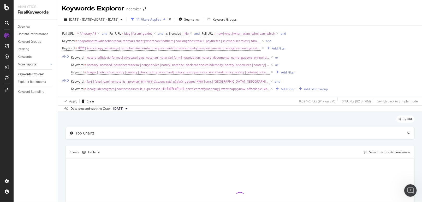
click at [193, 42] on span "shapathpatrakahasebantahai|tenmark sheet|wherecanifindthem|howlongdoesittake?|p…" at bounding box center [169, 40] width 183 height 7
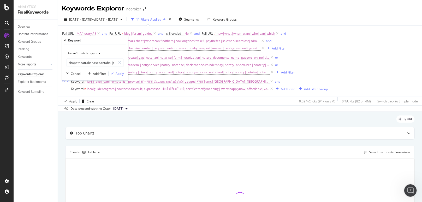
click at [104, 64] on input "shapathpatrakahasebantahai|tenmark sheet|wherecanifindthem|howlongdoesittake?|p…" at bounding box center [91, 63] width 49 height 8
click at [62, 140] on div "By URL Top Charts Create Table Select metrics & dimensions" at bounding box center [240, 183] width 364 height 143
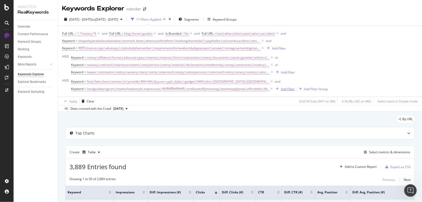
click at [281, 90] on div "Add Filter" at bounding box center [288, 89] width 14 height 4
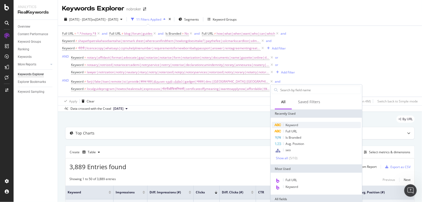
click at [292, 123] on span "Keyword" at bounding box center [292, 125] width 13 height 4
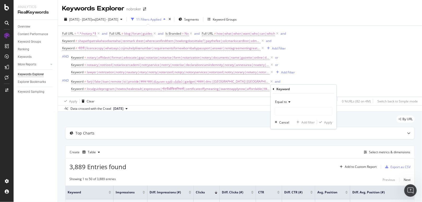
click at [282, 102] on span "Equal to" at bounding box center [281, 102] width 12 height 4
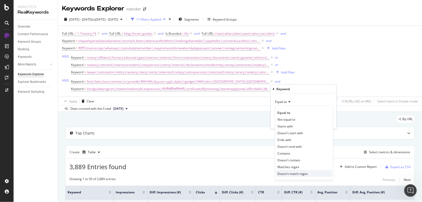
click at [293, 162] on span "Doesn't match regex" at bounding box center [293, 174] width 30 height 4
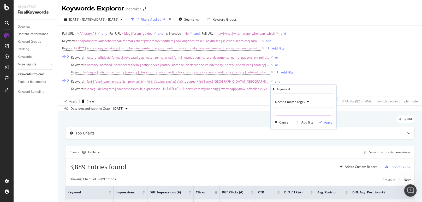
click at [281, 111] on input "text" at bounding box center [303, 111] width 57 height 8
paste input "shapathpatrakahasebantahai|tenmark sheet|wherecanifindthem|howlongdoesittake?|p…"
type input "shapathpatrakahasebantahai|tenmark sheet|wherecanifindthem|howlongdoesittake?|p…"
click at [325, 122] on div "Apply" at bounding box center [328, 122] width 8 height 4
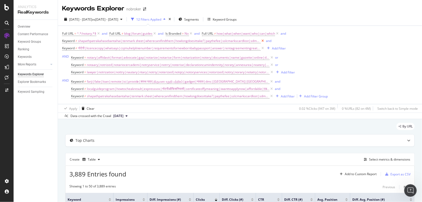
click at [261, 41] on icon at bounding box center [263, 40] width 4 height 5
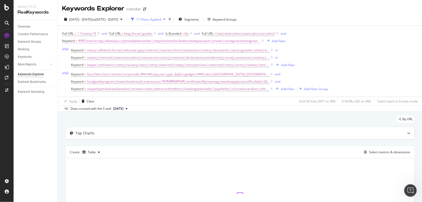
click at [148, 43] on span "नोटेरी|licencecopy|whatsays|csjmuhelplinenumber|requirementsfornewbornbabypassp…" at bounding box center [169, 40] width 183 height 7
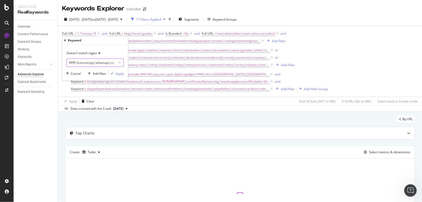
click at [102, 62] on input "नोटेरी|licencecopy|whatsays|csjmuhelplinenumber|requirementsfornewbornbabypassp…" at bounding box center [91, 63] width 49 height 8
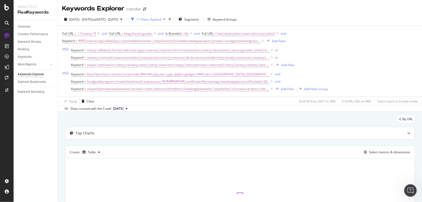
click at [61, 146] on div "By URL Top Charts Create Table Select metrics & dimensions" at bounding box center [240, 183] width 364 height 143
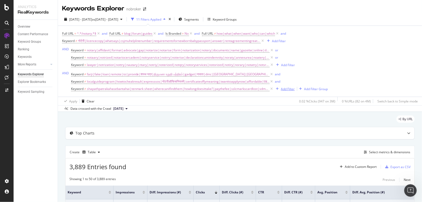
click at [287, 89] on div "Add Filter" at bounding box center [288, 89] width 14 height 4
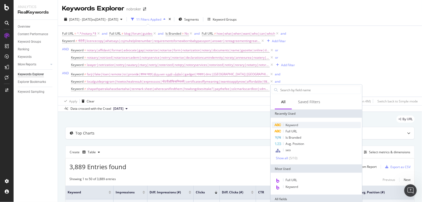
click at [291, 126] on span "Keyword" at bounding box center [292, 125] width 13 height 4
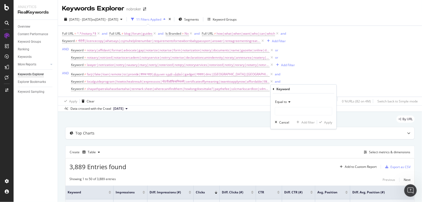
click at [285, 103] on span "Equal to" at bounding box center [281, 102] width 12 height 4
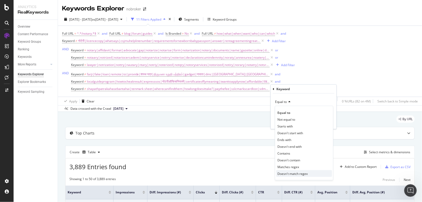
click at [292, 162] on span "Doesn't match regex" at bounding box center [293, 174] width 30 height 4
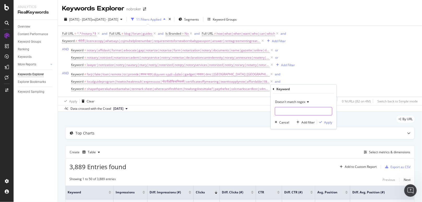
click at [283, 113] on input "text" at bounding box center [303, 111] width 57 height 8
paste input "नोटेरी|licencecopy|whatsays|csjmuhelplinenumber|requirementsfornewbornbabypassp…"
type input "नोटेरी|licencecopy|whatsays|csjmuhelplinenumber|requirementsfornewbornbabypassp…"
click at [325, 124] on div "Apply" at bounding box center [328, 122] width 8 height 4
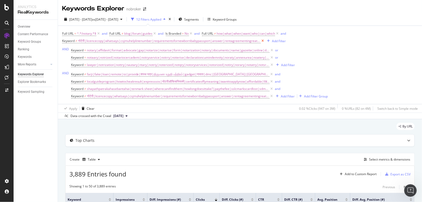
click at [261, 41] on icon at bounding box center [263, 40] width 4 height 5
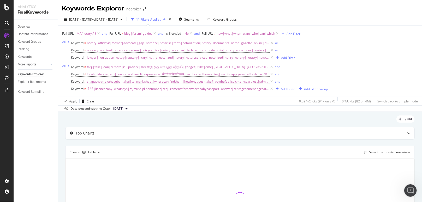
click at [235, 33] on span "how|what|when|want|who|can|which" at bounding box center [246, 33] width 58 height 7
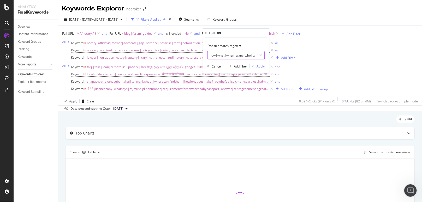
click at [227, 55] on input "how|what|when|want|who|can|which" at bounding box center [232, 55] width 49 height 8
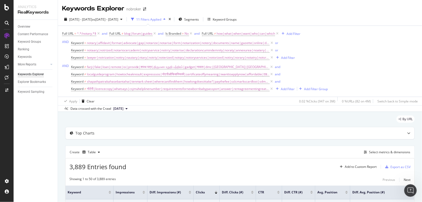
click at [252, 116] on div "By URL" at bounding box center [240, 121] width 350 height 11
click at [310, 87] on div "Add Filter Group" at bounding box center [316, 89] width 24 height 4
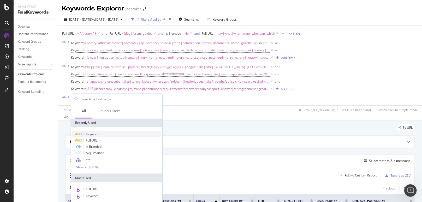
click at [92, 135] on span "Keyword" at bounding box center [92, 134] width 13 height 4
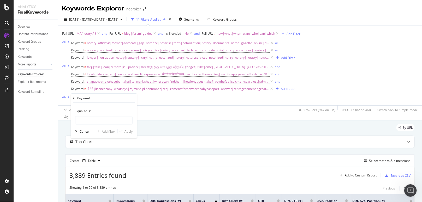
click at [87, 109] on div "Equal to" at bounding box center [103, 111] width 57 height 8
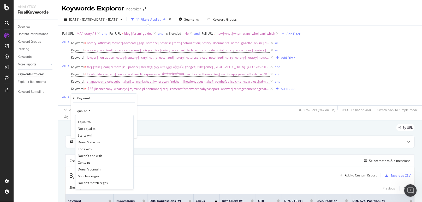
click at [95, 162] on div "Equal to Not equal to Starts with Doesn't start with Ends with Doesn't end with…" at bounding box center [104, 152] width 58 height 75
click at [97, 162] on span "Doesn't match regex" at bounding box center [93, 183] width 30 height 4
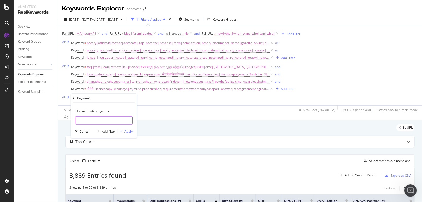
click at [86, 117] on input "text" at bounding box center [103, 120] width 57 height 8
paste input "how|what|when|want|who|can|which"
type input "how|what|when|want|who|can|which"
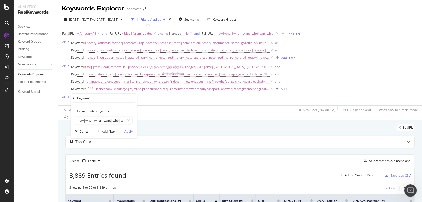
click at [127, 131] on div "Apply" at bounding box center [129, 131] width 8 height 4
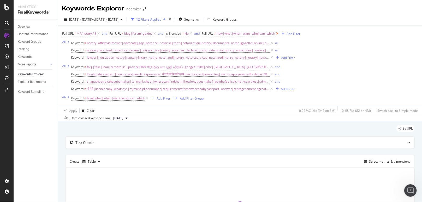
click at [278, 34] on icon at bounding box center [277, 33] width 4 height 5
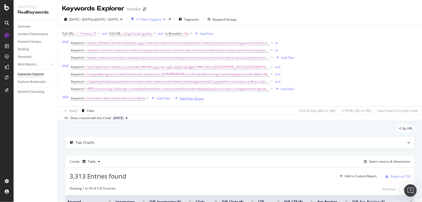
click at [190, 98] on div "Add Filter Group" at bounding box center [192, 98] width 24 height 4
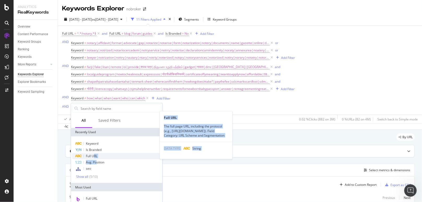
drag, startPoint x: 96, startPoint y: 161, endPoint x: 95, endPoint y: 156, distance: 4.9
click at [95, 156] on div "Keyword Is Branded Full URL Full URL The full page URL, including the protocol …" at bounding box center [116, 160] width 89 height 38
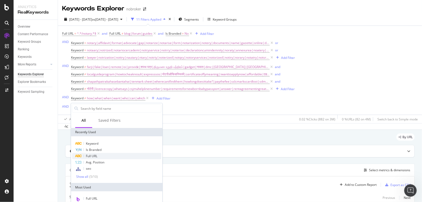
click at [93, 156] on span "Full URL" at bounding box center [91, 156] width 11 height 4
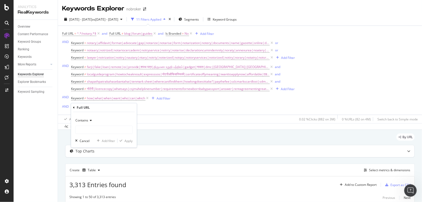
click at [89, 119] on div "Contains" at bounding box center [103, 120] width 57 height 8
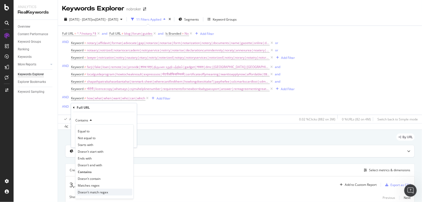
click at [93, 162] on div "Doesn't match regex" at bounding box center [105, 192] width 56 height 7
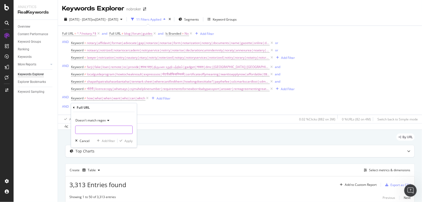
click at [88, 132] on input "text" at bounding box center [103, 130] width 57 height 8
type input "b"
type input "/guides"
click at [128, 142] on div "Apply" at bounding box center [129, 141] width 8 height 4
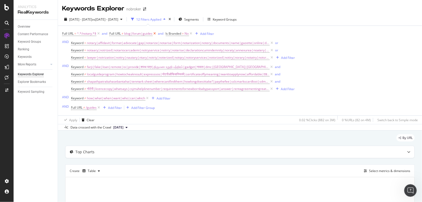
click at [155, 34] on icon at bounding box center [155, 33] width 4 height 5
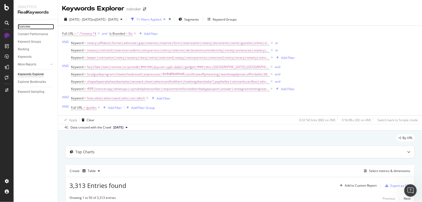
click at [30, 28] on div "Overview" at bounding box center [24, 26] width 13 height 5
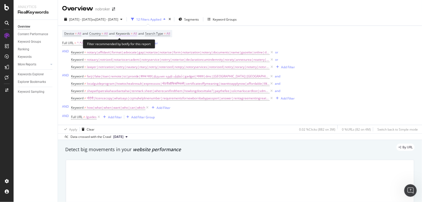
click at [137, 33] on span "All" at bounding box center [135, 33] width 4 height 7
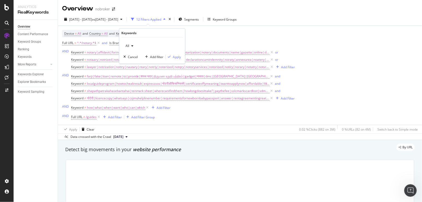
click at [132, 44] on icon "button" at bounding box center [132, 45] width 2 height 3
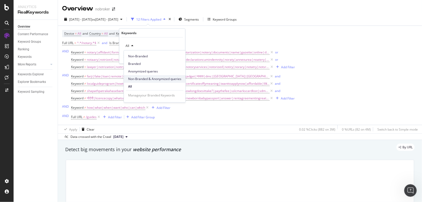
click at [140, 79] on span "Non-Branded & Anonymized queries" at bounding box center [154, 79] width 53 height 5
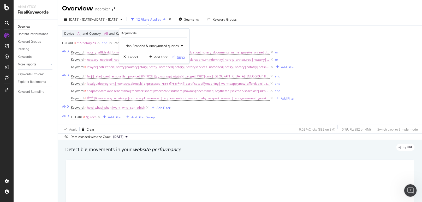
click at [180, 55] on div "Apply" at bounding box center [181, 57] width 8 height 4
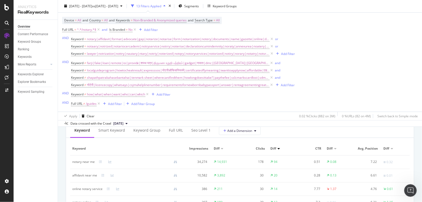
scroll to position [485, 0]
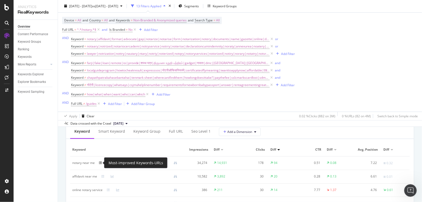
click at [101, 162] on icon at bounding box center [100, 163] width 3 height 3
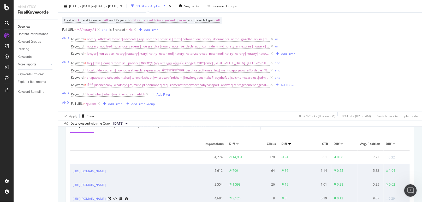
scroll to position [492, 0]
click at [23, 49] on div "Ranking" at bounding box center [23, 49] width 11 height 5
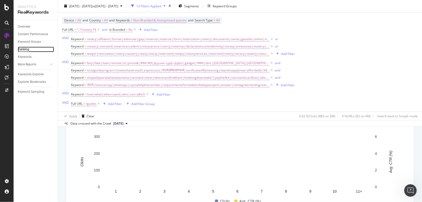
scroll to position [571, 0]
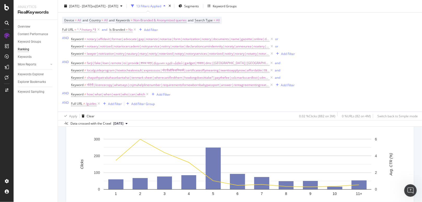
click at [63, 162] on div "CTR By Average Position Hold CTRL while clicking to filter the report. 1 2 3 4 …" at bounding box center [240, 164] width 355 height 104
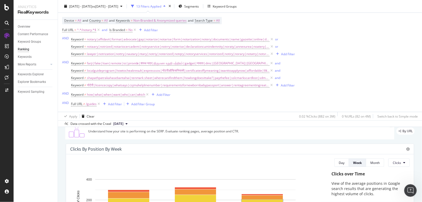
scroll to position [20, 0]
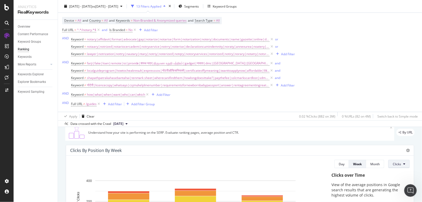
click at [338, 162] on button "Clicks" at bounding box center [399, 164] width 21 height 8
click at [338, 146] on span "Impressions" at bounding box center [398, 144] width 20 height 5
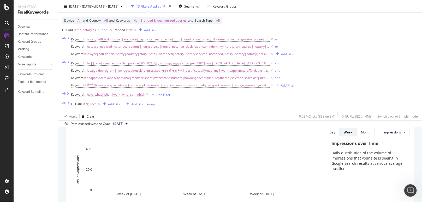
scroll to position [0, 0]
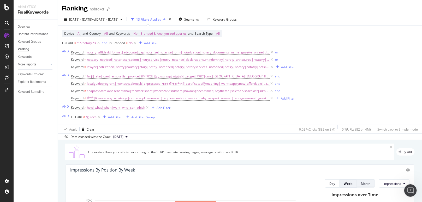
click at [338, 162] on div "Month" at bounding box center [365, 184] width 9 height 4
click at [325, 162] on button "Day" at bounding box center [332, 184] width 15 height 8
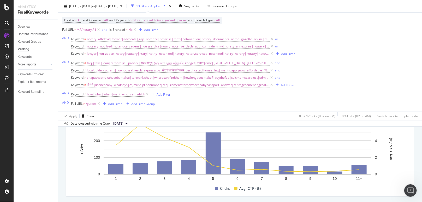
scroll to position [603, 0]
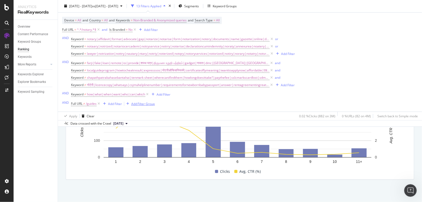
click at [135, 104] on div "Add Filter Group" at bounding box center [143, 104] width 24 height 4
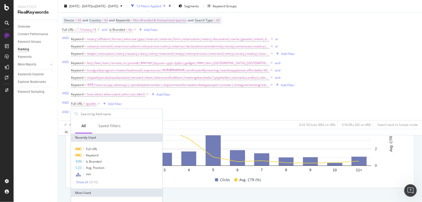
scroll to position [612, 0]
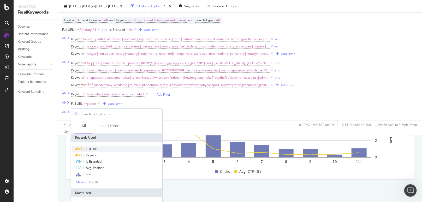
click at [89, 148] on span "Full URL" at bounding box center [91, 149] width 11 height 4
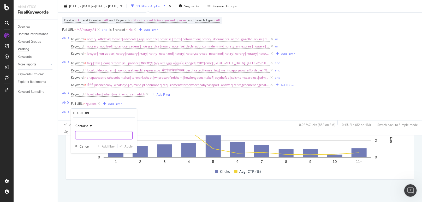
click at [86, 137] on input "text" at bounding box center [103, 135] width 57 height 8
type input "mumbai"
click at [129, 146] on div "Apply" at bounding box center [129, 146] width 8 height 4
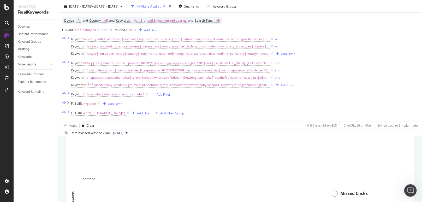
scroll to position [387, 0]
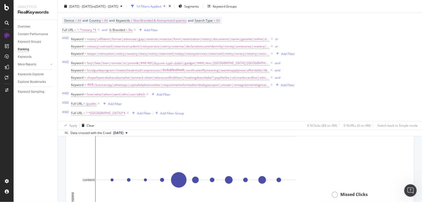
click at [96, 116] on span "^.*mumbai.*$" at bounding box center [106, 113] width 40 height 7
click at [63, 148] on div "Growth Opportunities By: seo Level 1 Hold CTRL while clicking to filter the rep…" at bounding box center [240, 201] width 355 height 209
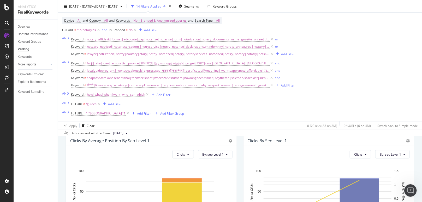
scroll to position [247, 0]
click at [338, 155] on button "Clicks" at bounding box center [360, 155] width 21 height 8
click at [338, 138] on div "Impressions" at bounding box center [360, 136] width 28 height 8
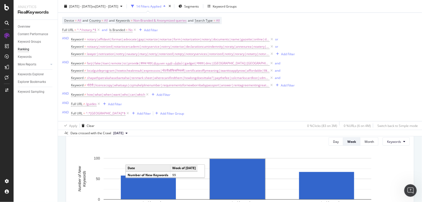
scroll to position [155, 0]
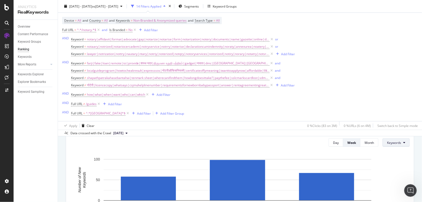
click at [338, 142] on span "Keywords" at bounding box center [394, 143] width 14 height 4
click at [338, 162] on span "URLs" at bounding box center [390, 163] width 15 height 5
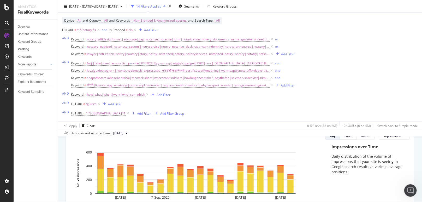
scroll to position [56, 0]
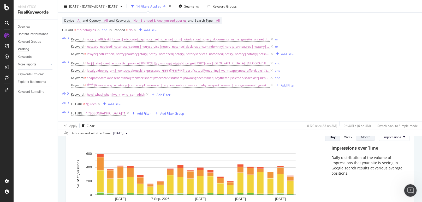
click at [338, 140] on div "Month" at bounding box center [365, 136] width 9 height 7
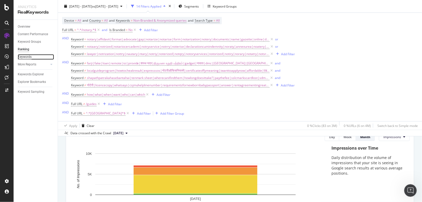
click at [30, 55] on div "Keywords" at bounding box center [25, 56] width 14 height 5
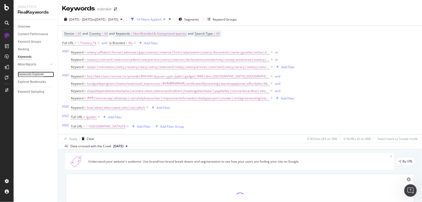
click at [34, 73] on div "Keywords Explorer" at bounding box center [31, 74] width 26 height 5
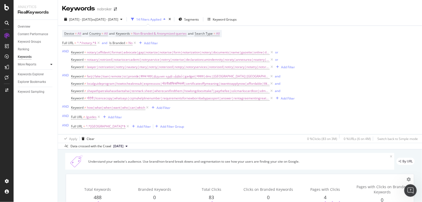
click at [49, 63] on div at bounding box center [51, 64] width 5 height 5
click at [26, 50] on div "Ranking" at bounding box center [23, 49] width 11 height 5
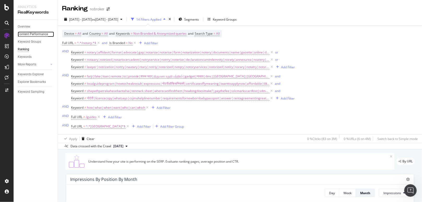
click at [27, 35] on div "Content Performance" at bounding box center [33, 34] width 30 height 5
click at [25, 75] on div "Keywords Explorer" at bounding box center [31, 74] width 26 height 5
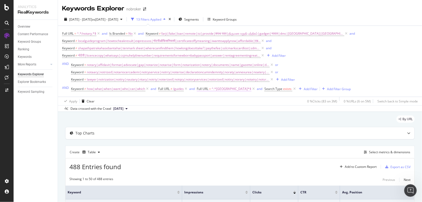
click at [227, 86] on span "^.*mumbai.*$" at bounding box center [232, 88] width 40 height 7
click at [224, 111] on input "mumbai" at bounding box center [227, 111] width 49 height 8
click at [282, 123] on div "By URL" at bounding box center [240, 121] width 350 height 11
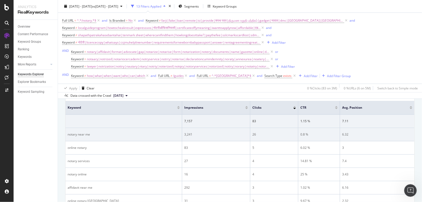
scroll to position [24, 0]
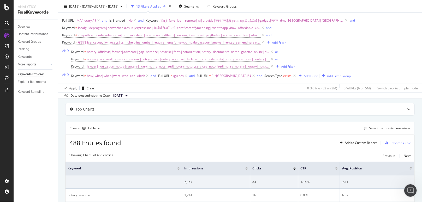
click at [338, 133] on div "Create Table Select metrics & dimensions" at bounding box center [240, 128] width 350 height 13
click at [338, 122] on div "Create Table Select metrics & dimensions" at bounding box center [240, 128] width 350 height 13
click at [338, 127] on div "Select metrics & dimensions" at bounding box center [389, 128] width 41 height 4
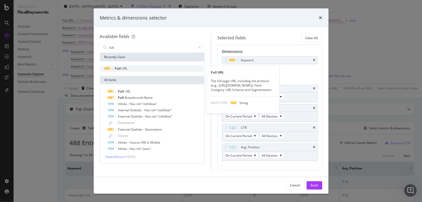
type input "full"
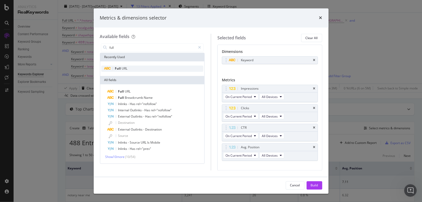
click at [122, 69] on span "URL" at bounding box center [125, 69] width 6 height 4
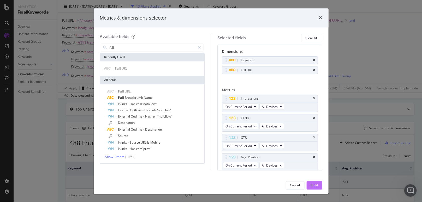
click at [316, 162] on div "Build" at bounding box center [314, 185] width 7 height 4
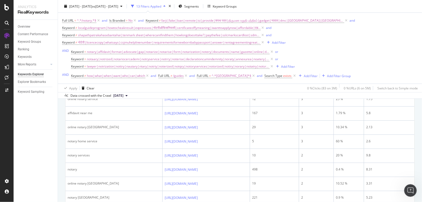
scroll to position [167, 0]
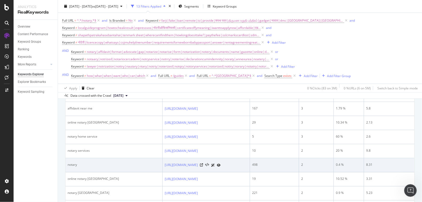
click at [71, 161] on td "notary" at bounding box center [114, 165] width 97 height 14
copy div "notary"
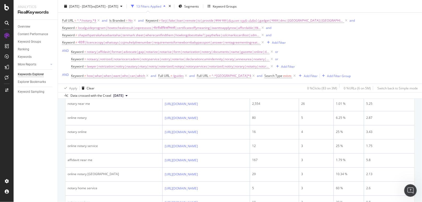
scroll to position [0, 0]
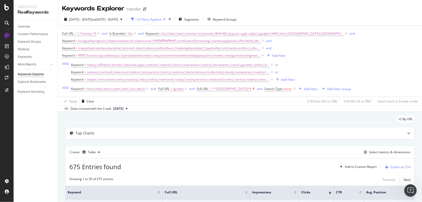
click at [251, 90] on icon at bounding box center [253, 88] width 4 height 5
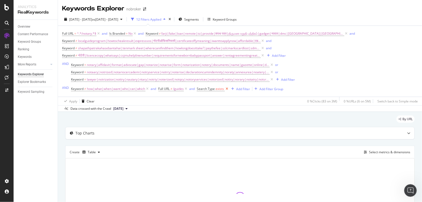
click at [229, 90] on icon at bounding box center [227, 88] width 4 height 5
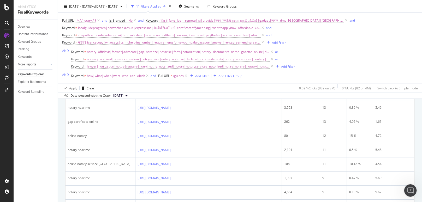
scroll to position [152, 0]
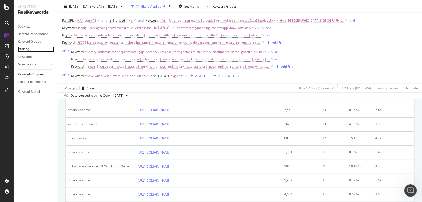
click at [24, 50] on div "Ranking" at bounding box center [23, 49] width 11 height 5
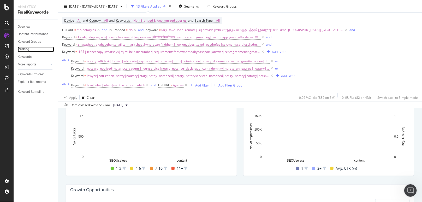
scroll to position [281, 0]
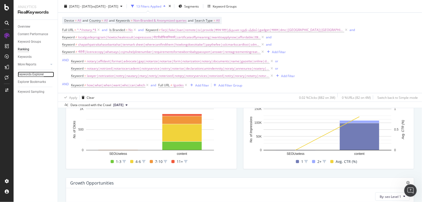
click at [34, 75] on div "Keywords Explorer" at bounding box center [31, 74] width 26 height 5
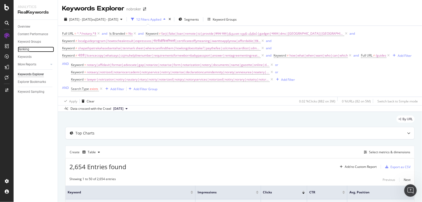
click at [26, 50] on div "Ranking" at bounding box center [23, 49] width 11 height 5
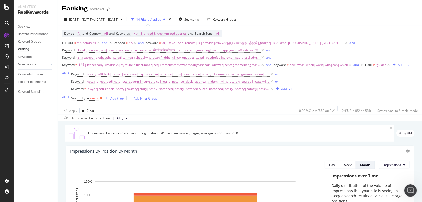
click at [102, 99] on icon at bounding box center [101, 98] width 4 height 5
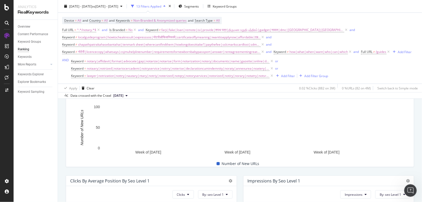
scroll to position [172, 0]
